Goal: Task Accomplishment & Management: Manage account settings

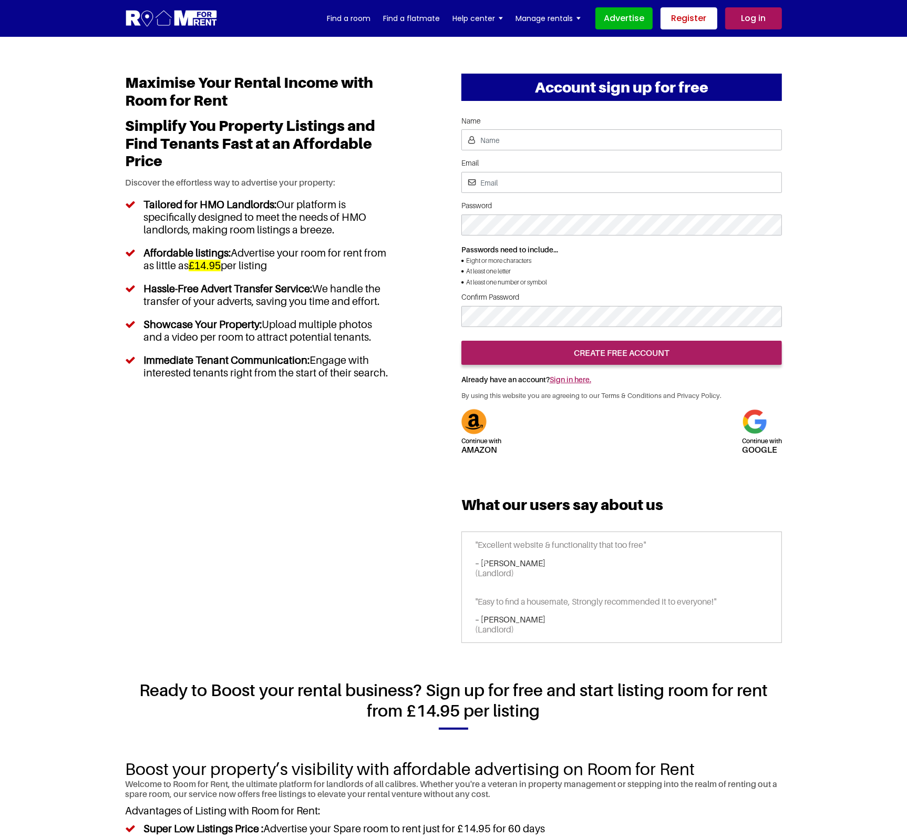
click at [692, 14] on link "Register" at bounding box center [689, 18] width 57 height 22
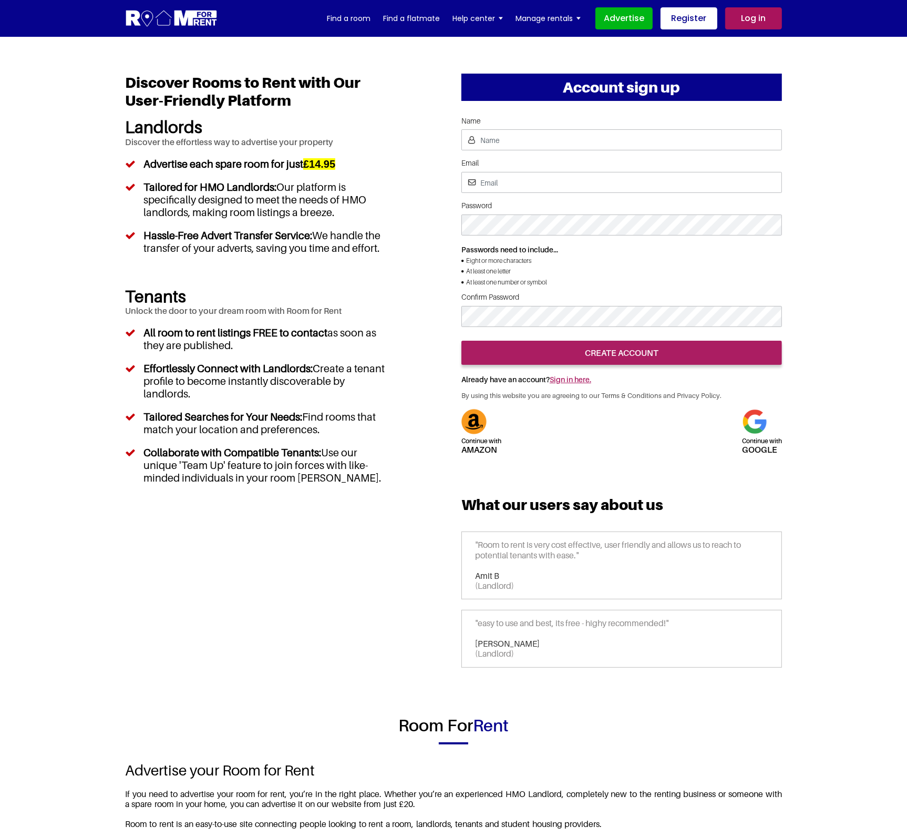
click at [771, 16] on link "Log in" at bounding box center [753, 18] width 57 height 22
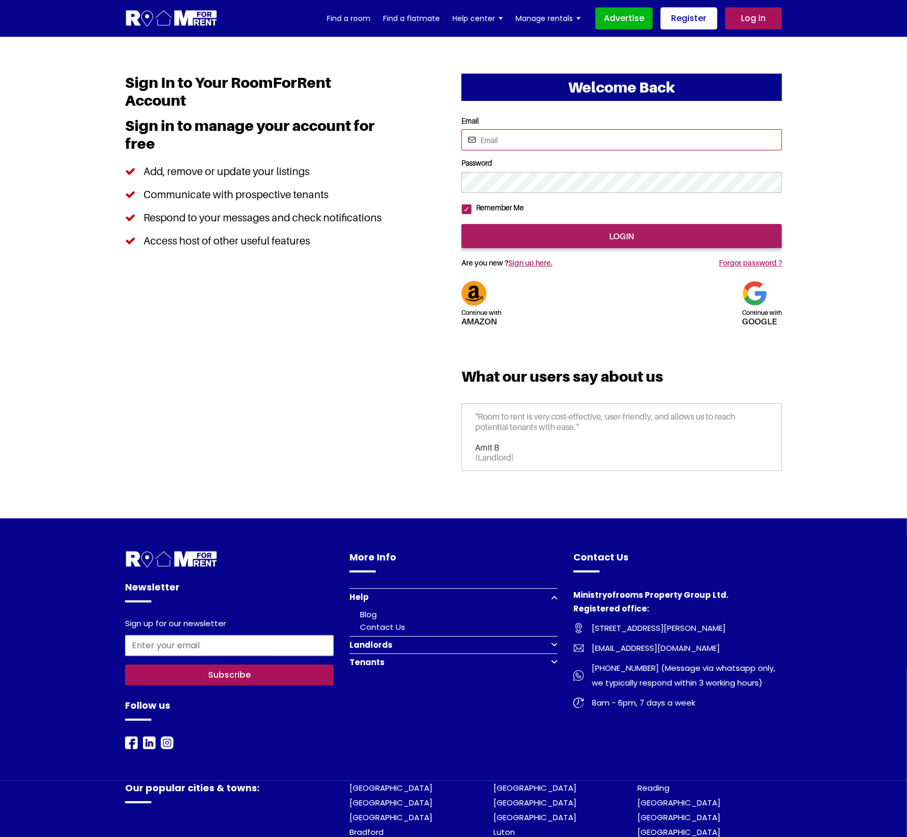
click at [518, 144] on input "Email" at bounding box center [622, 139] width 321 height 21
type input "saurabhsentiments@hotmail.com"
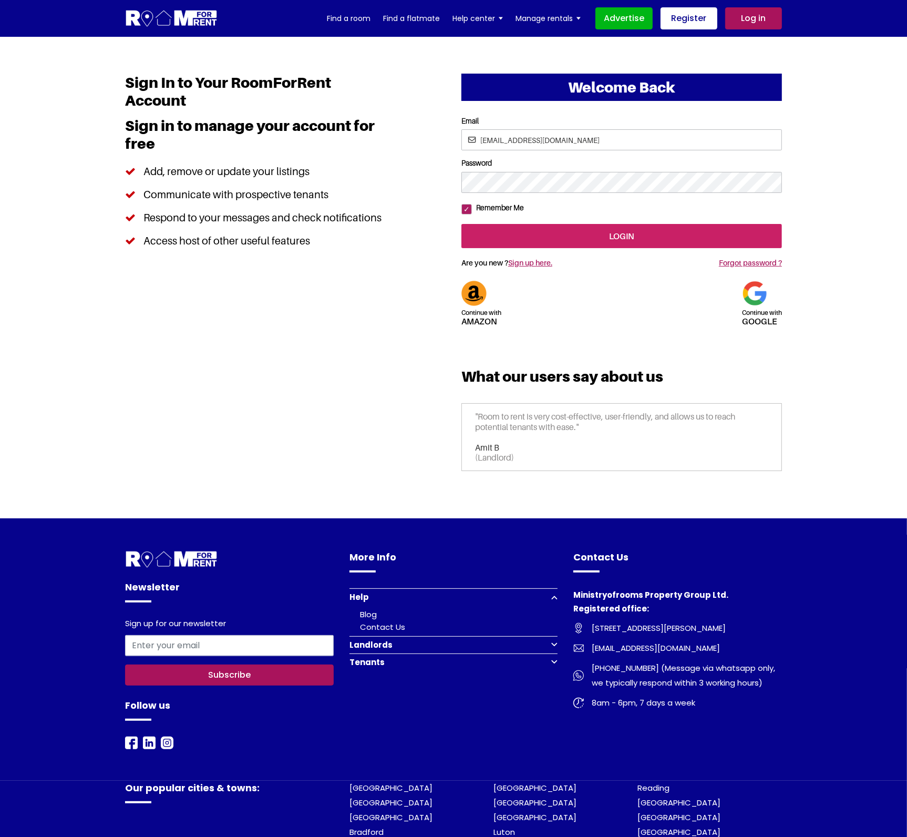
click at [653, 248] on input "login" at bounding box center [622, 236] width 321 height 24
